Goal: Check status: Check status

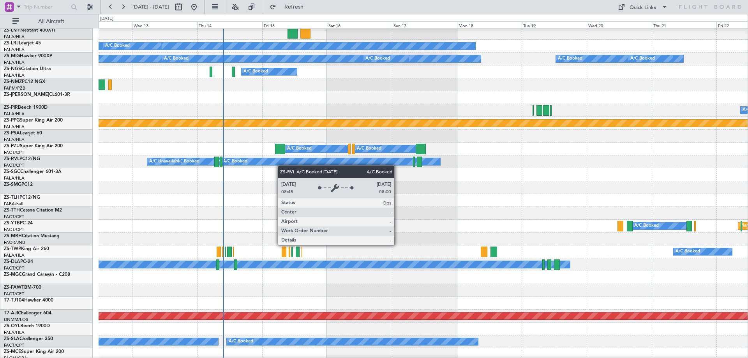
scroll to position [234, 0]
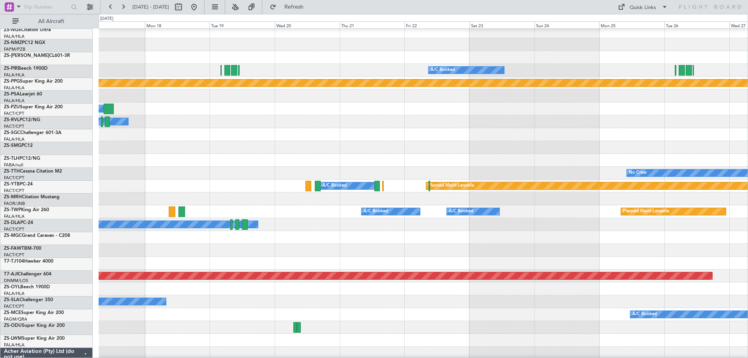
click at [276, 107] on div "A/C Booked A/C Booked" at bounding box center [423, 108] width 649 height 13
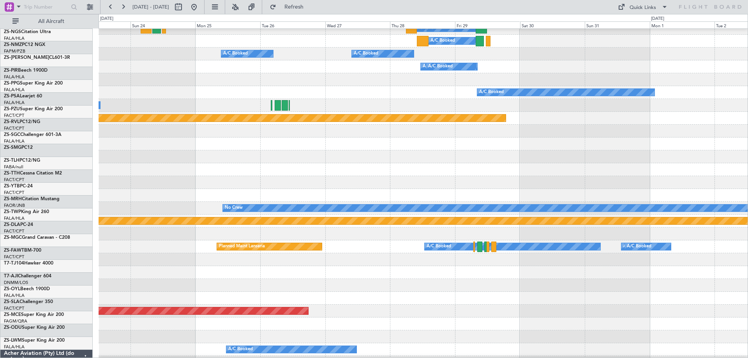
click at [181, 193] on div at bounding box center [423, 195] width 649 height 13
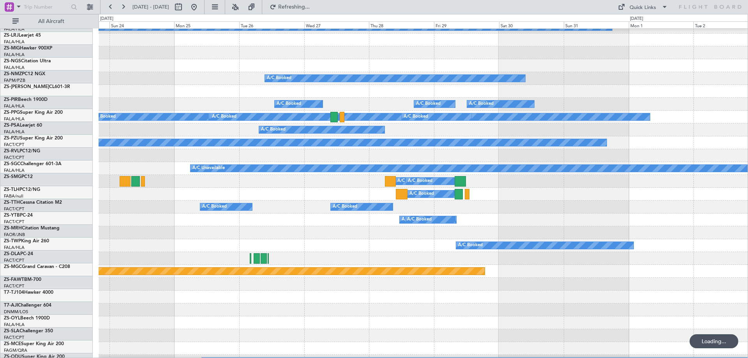
scroll to position [47, 0]
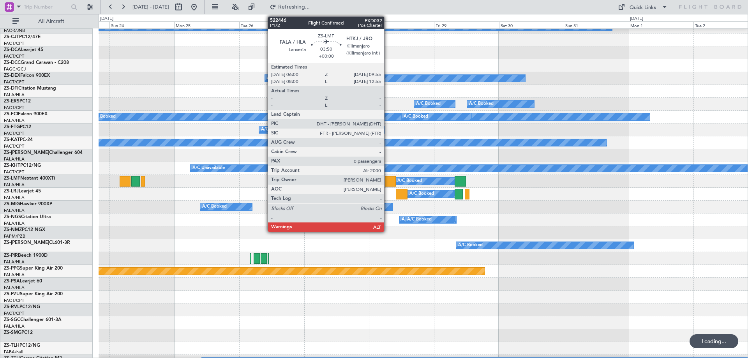
click at [387, 179] on div at bounding box center [390, 181] width 11 height 11
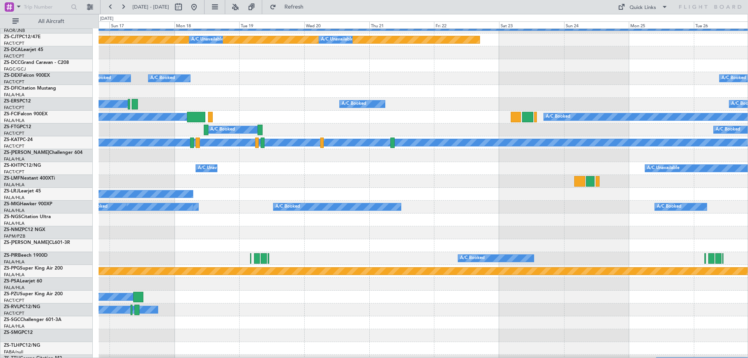
click at [651, 183] on div "A/C Booked A/C Booked" at bounding box center [423, 181] width 649 height 13
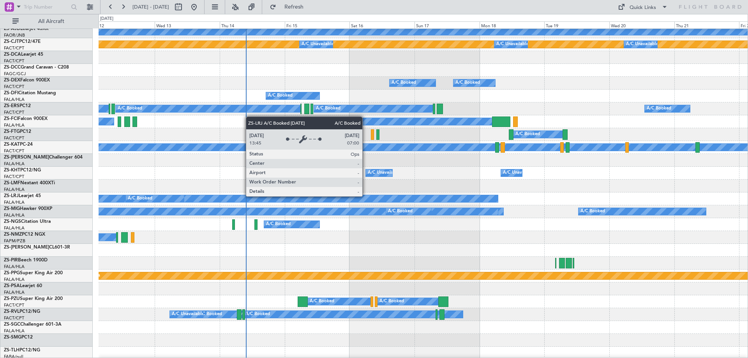
click at [498, 202] on div "A/C Booked" at bounding box center [279, 198] width 435 height 7
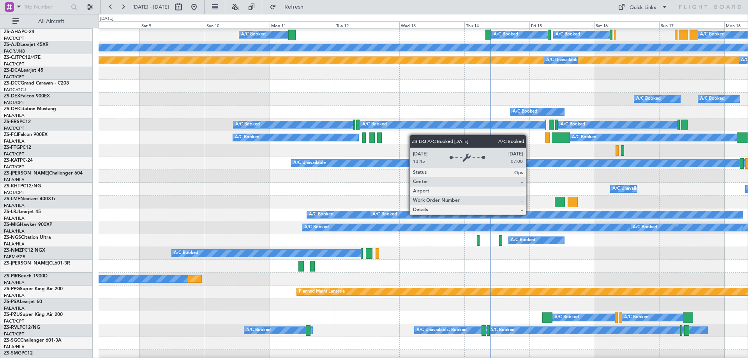
click at [558, 239] on div "A/C Booked A/C Booked A/C Booked A/C Booked Planned Maint Planned Maint A/C Una…" at bounding box center [423, 363] width 649 height 720
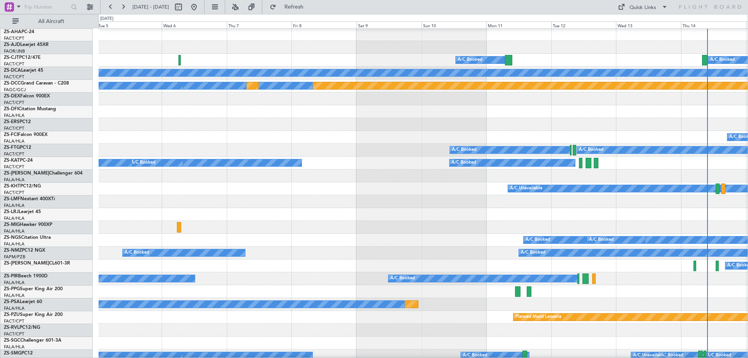
scroll to position [1, 0]
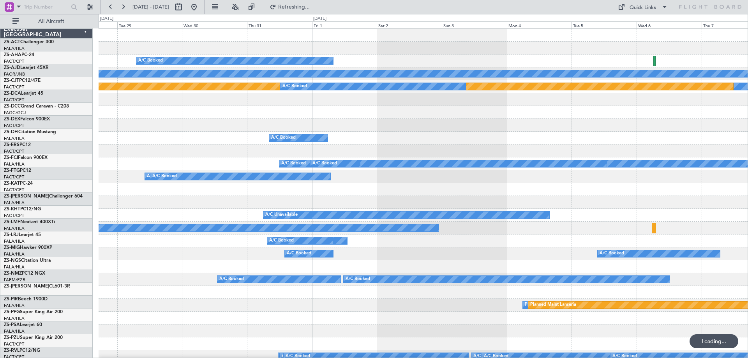
scroll to position [0, 0]
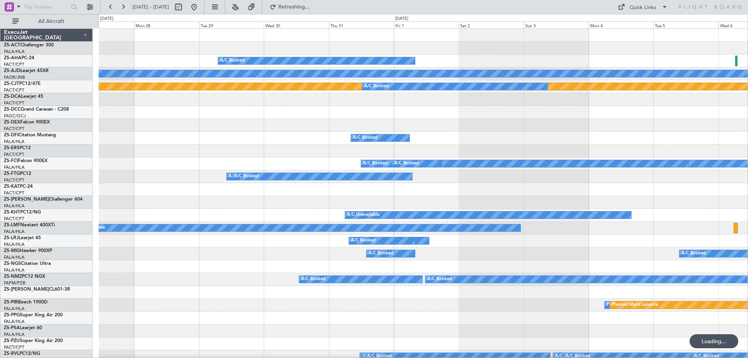
click at [527, 236] on div "A/C Booked A/C Booked" at bounding box center [423, 240] width 649 height 13
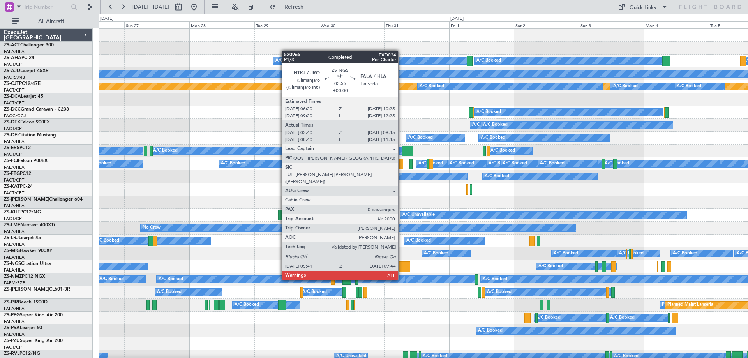
click at [401, 265] on div at bounding box center [404, 266] width 11 height 11
click at [402, 265] on div at bounding box center [404, 266] width 11 height 11
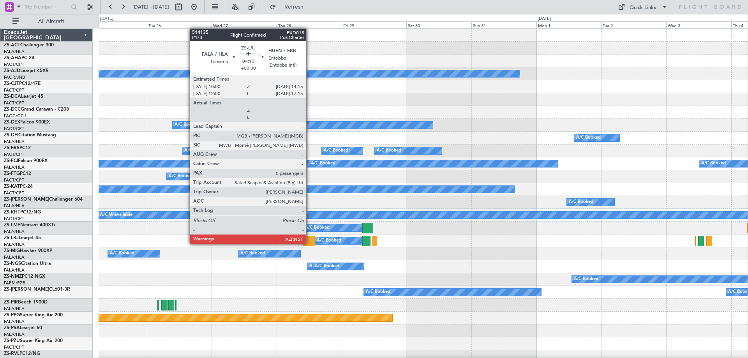
click at [310, 243] on div at bounding box center [309, 241] width 12 height 11
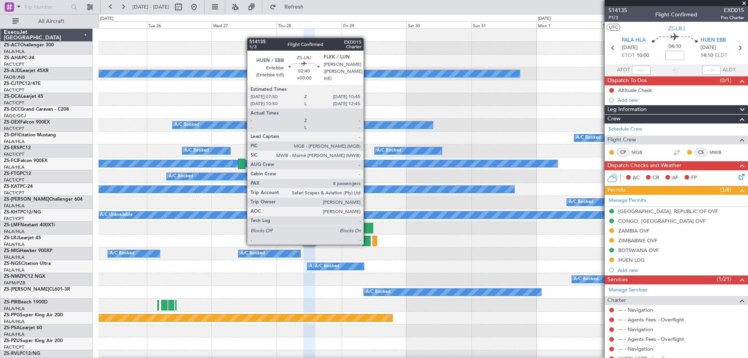
click at [367, 244] on div at bounding box center [366, 241] width 8 height 11
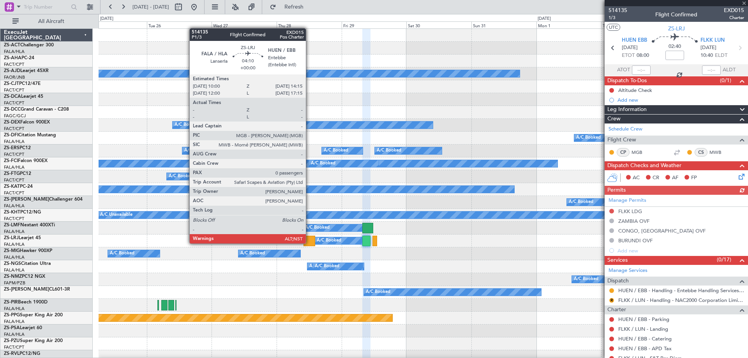
click at [309, 243] on div at bounding box center [309, 241] width 12 height 11
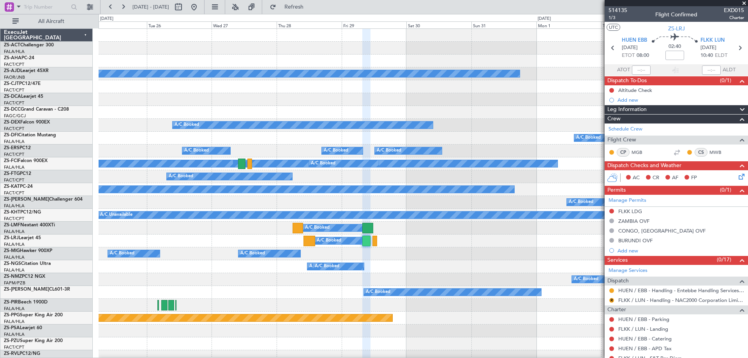
click at [743, 2] on span at bounding box center [744, 3] width 8 height 7
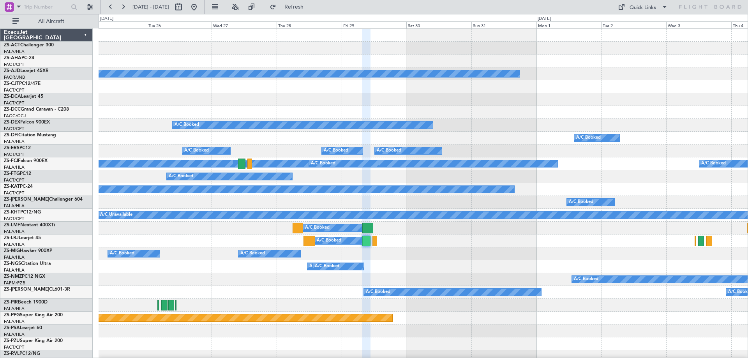
type input "0"
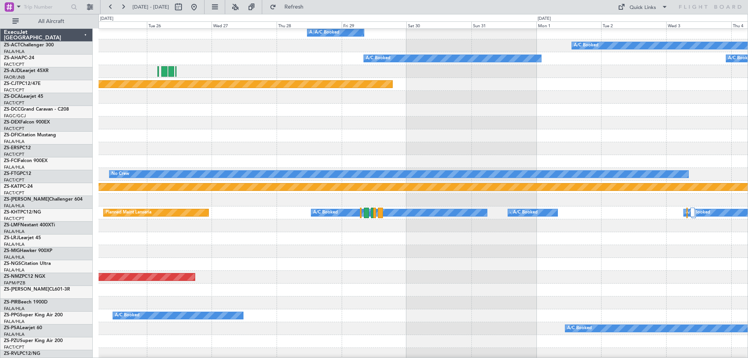
scroll to position [234, 0]
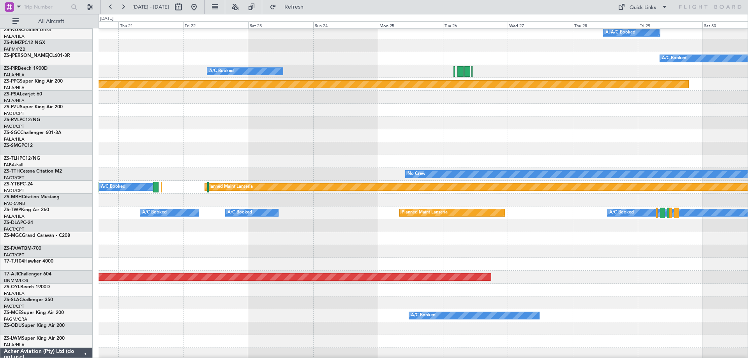
click at [540, 238] on div at bounding box center [423, 238] width 649 height 13
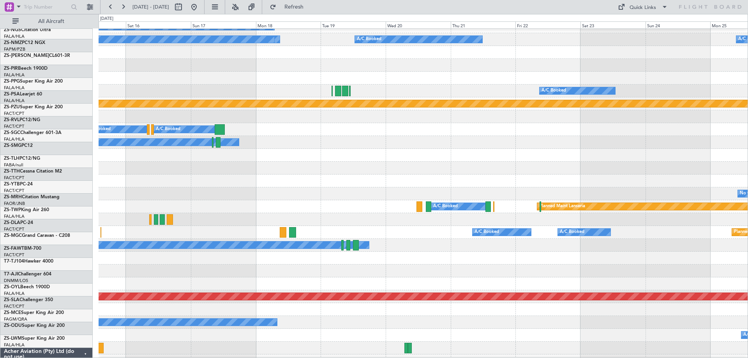
click at [575, 246] on div "A/C Unavailable" at bounding box center [423, 245] width 649 height 13
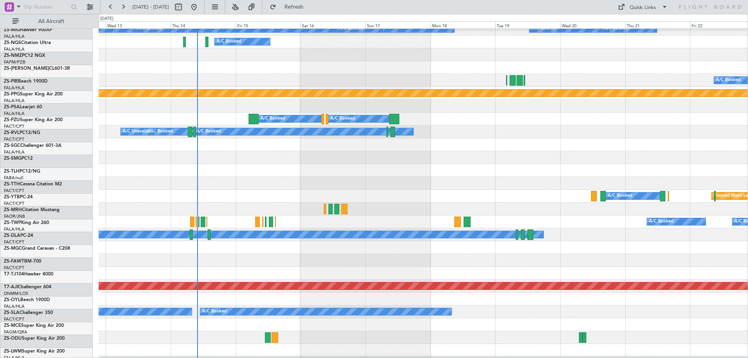
scroll to position [222, 0]
click at [265, 252] on div at bounding box center [423, 247] width 649 height 13
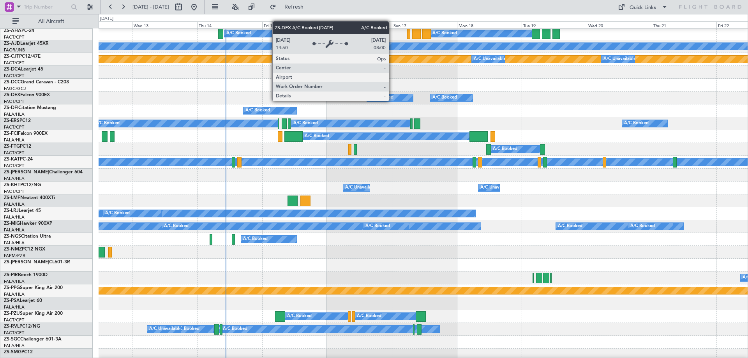
scroll to position [0, 0]
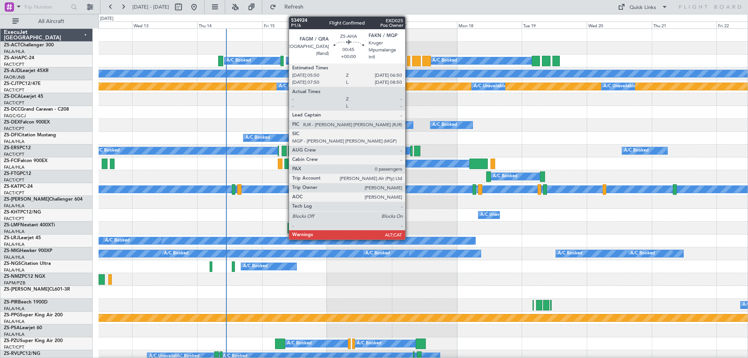
click at [408, 64] on div at bounding box center [408, 61] width 3 height 11
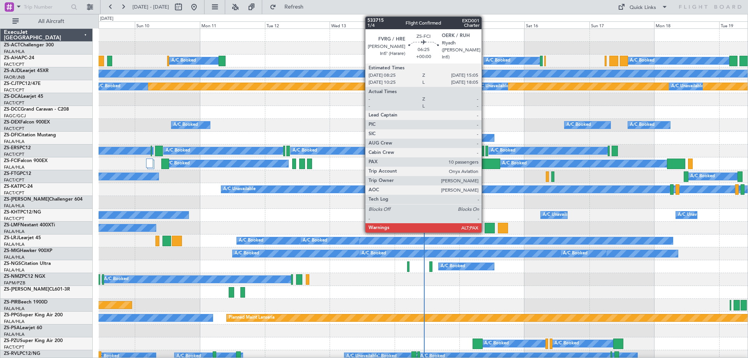
click at [485, 162] on div at bounding box center [491, 163] width 18 height 11
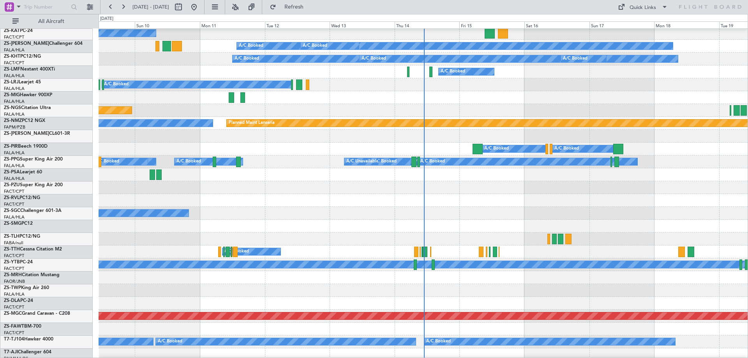
scroll to position [195, 0]
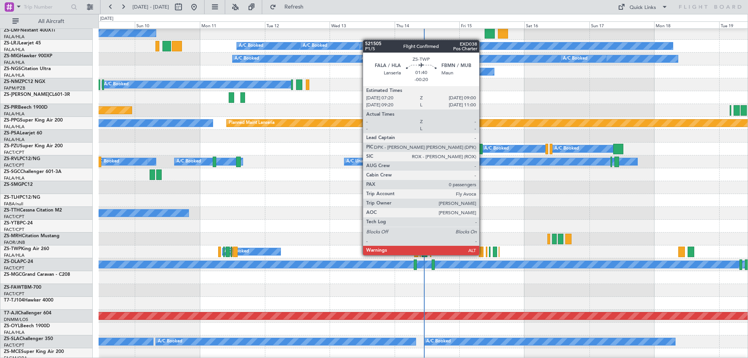
click at [482, 254] on div at bounding box center [481, 251] width 5 height 11
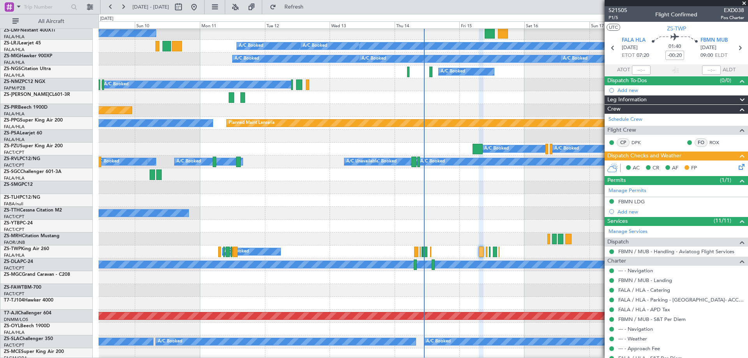
click at [743, 3] on span at bounding box center [744, 3] width 8 height 7
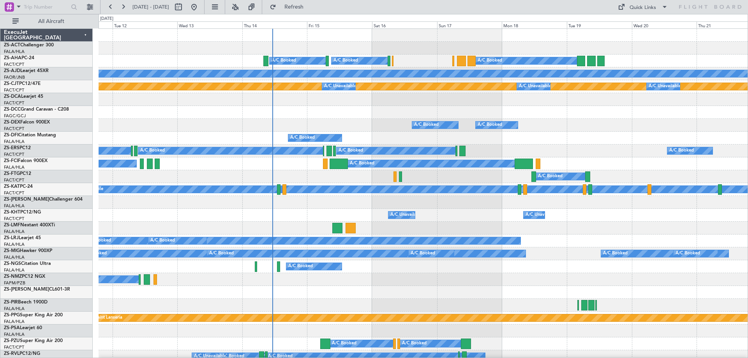
scroll to position [0, 0]
click at [397, 219] on div "A/C Unavailable A/C Unavailable A/C Unavailable" at bounding box center [423, 215] width 649 height 13
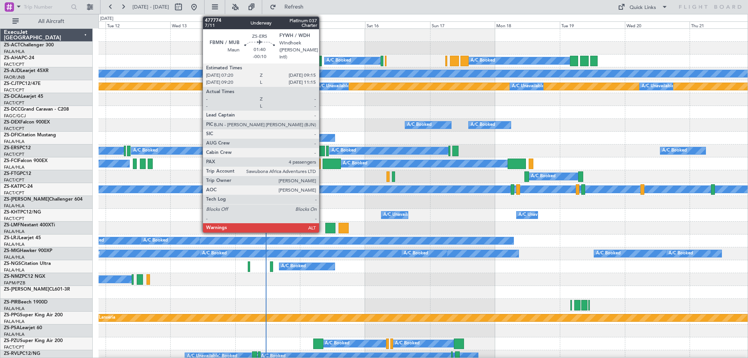
click at [322, 151] on div at bounding box center [321, 151] width 5 height 11
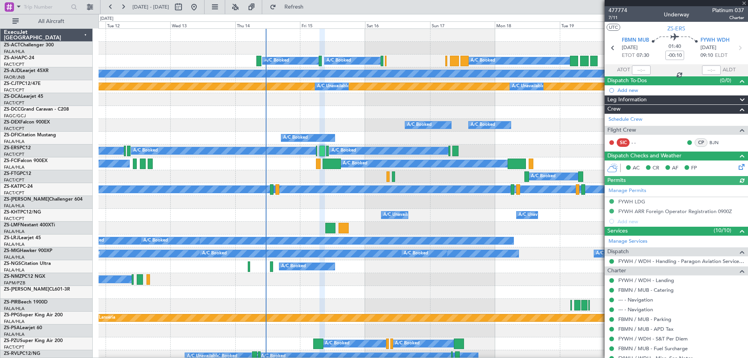
click at [377, 132] on div "A/C Booked" at bounding box center [423, 138] width 649 height 13
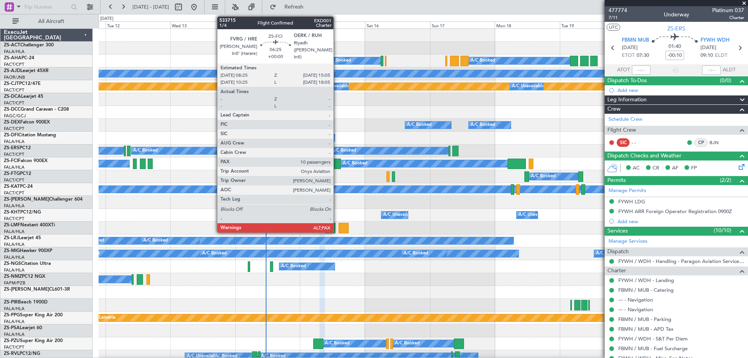
click at [337, 167] on div at bounding box center [331, 163] width 18 height 11
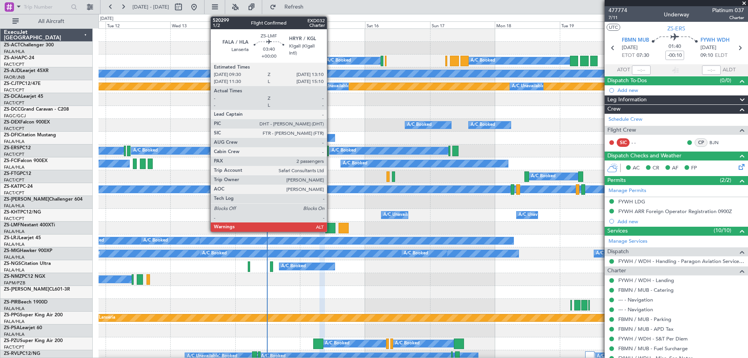
click at [330, 225] on div at bounding box center [330, 228] width 10 height 11
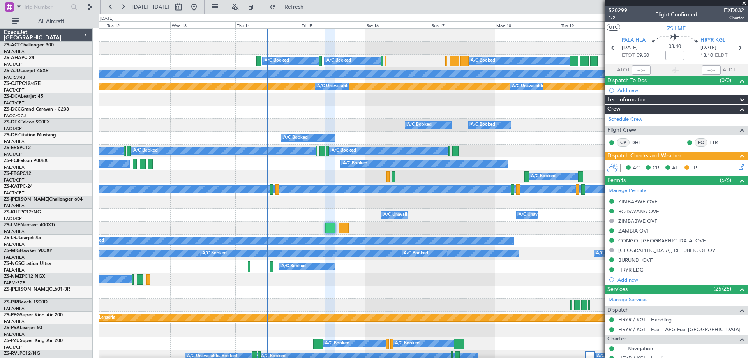
click at [744, 1] on span at bounding box center [744, 3] width 8 height 7
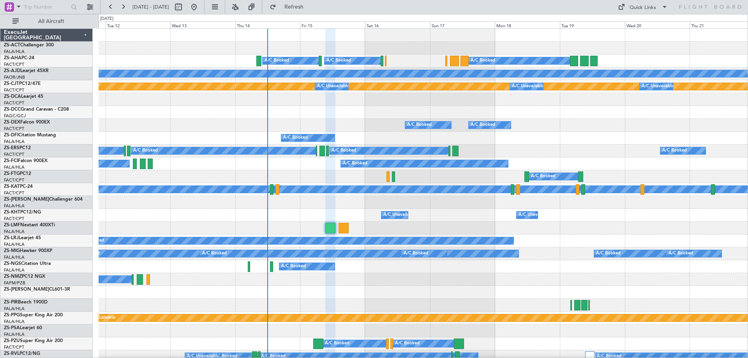
type input "0"
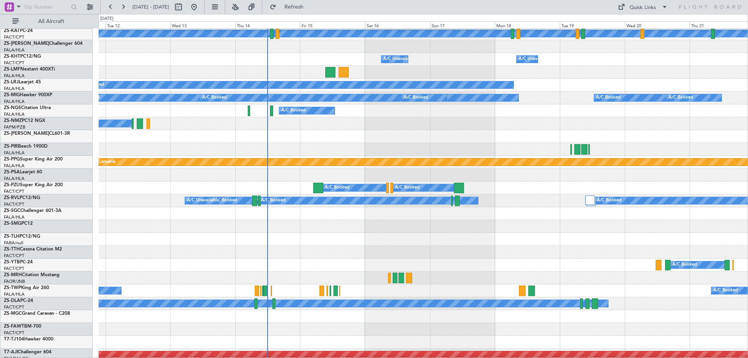
scroll to position [195, 0]
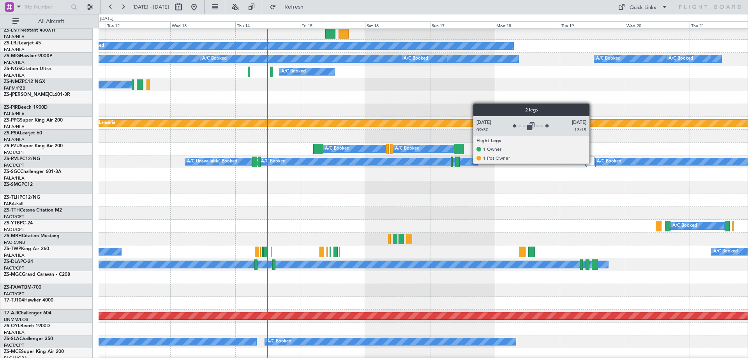
click at [593, 163] on div at bounding box center [589, 161] width 9 height 9
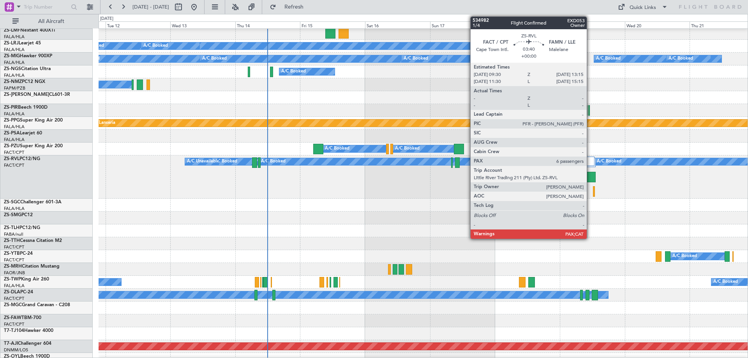
click at [590, 176] on div at bounding box center [590, 177] width 11 height 11
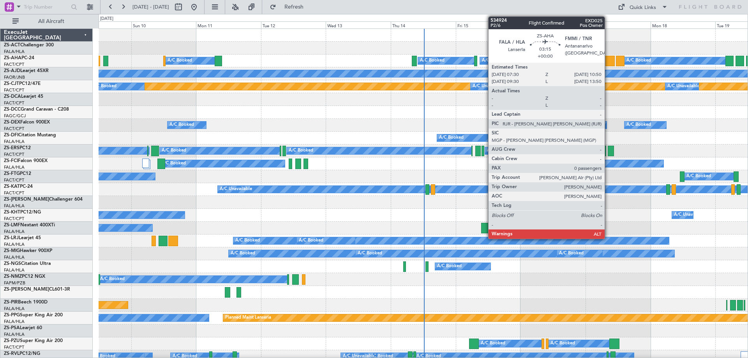
click at [608, 60] on div at bounding box center [609, 61] width 9 height 11
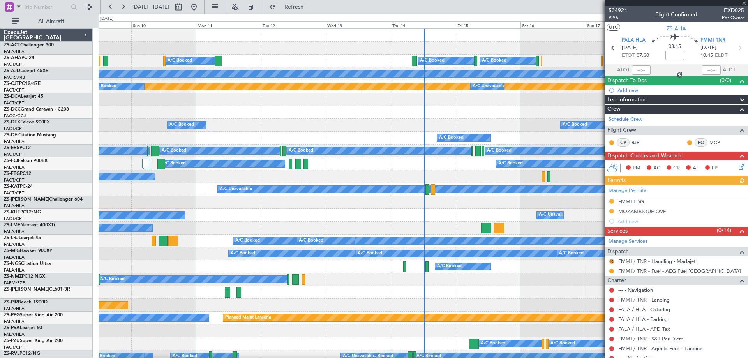
click at [742, 2] on div at bounding box center [675, 3] width 143 height 6
click at [743, 3] on span at bounding box center [744, 3] width 8 height 7
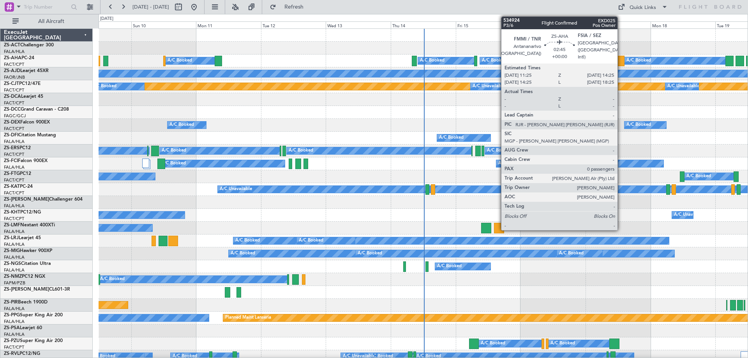
click at [621, 64] on div at bounding box center [620, 61] width 8 height 11
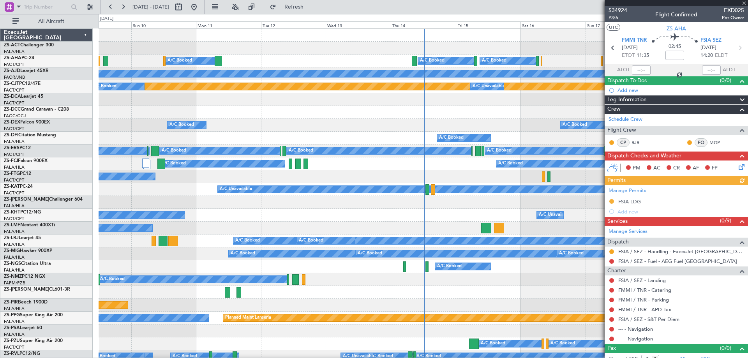
click at [744, 3] on div at bounding box center [675, 3] width 143 height 6
click at [742, 4] on span at bounding box center [744, 3] width 8 height 7
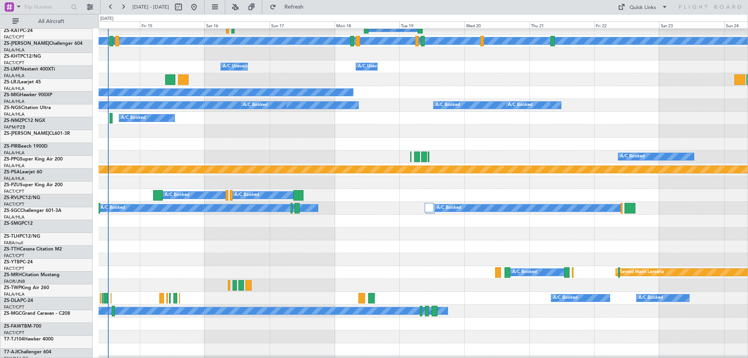
scroll to position [148, 0]
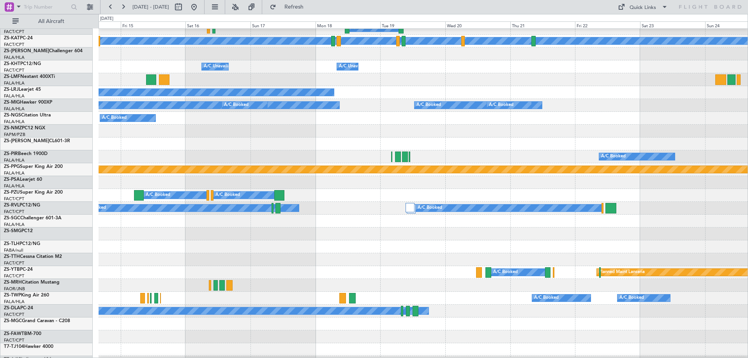
click at [361, 229] on div at bounding box center [423, 233] width 649 height 13
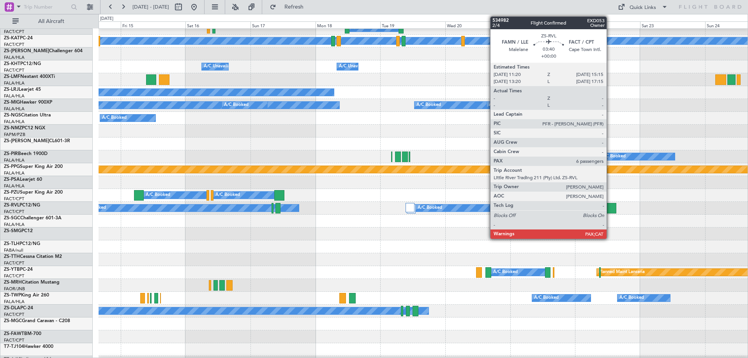
click at [610, 208] on div at bounding box center [610, 208] width 11 height 11
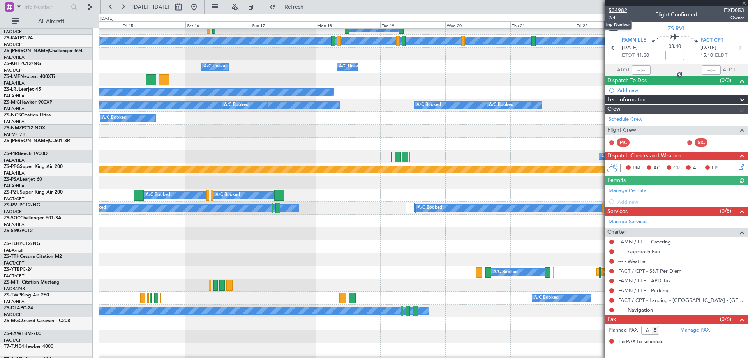
click at [625, 11] on span "534982" at bounding box center [617, 10] width 19 height 8
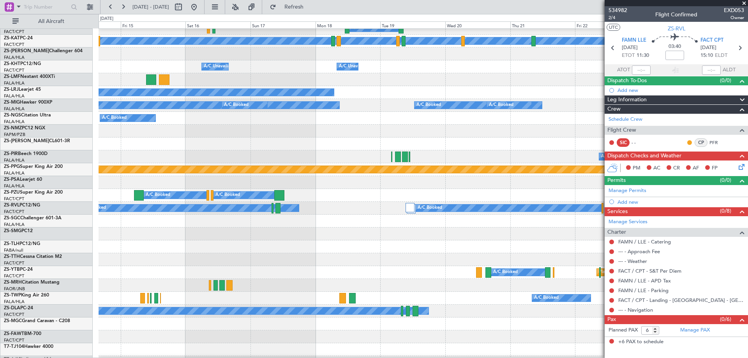
click at [535, 253] on div "No Crew" at bounding box center [423, 259] width 649 height 13
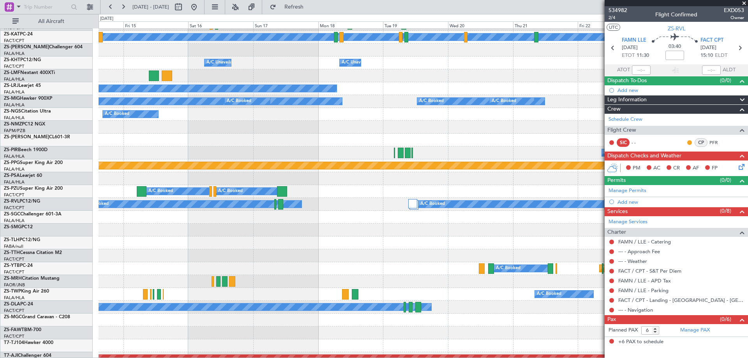
click at [742, 3] on span at bounding box center [744, 3] width 8 height 7
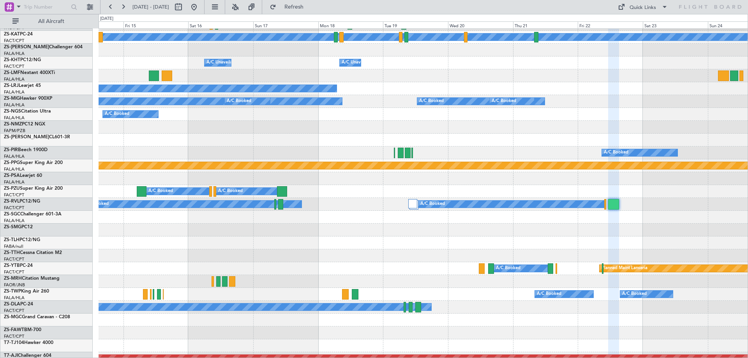
type input "0"
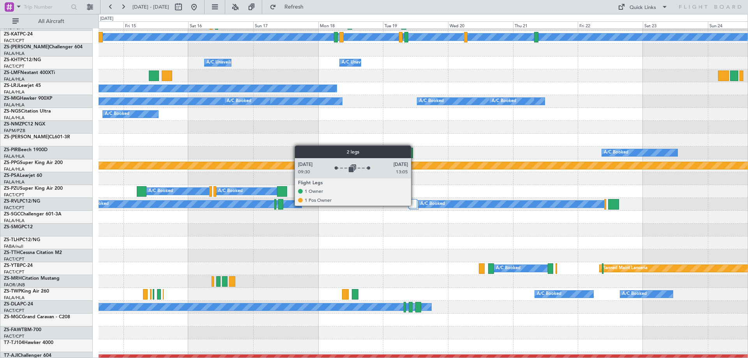
click at [414, 205] on div at bounding box center [412, 203] width 9 height 9
